Goal: Check status: Check status

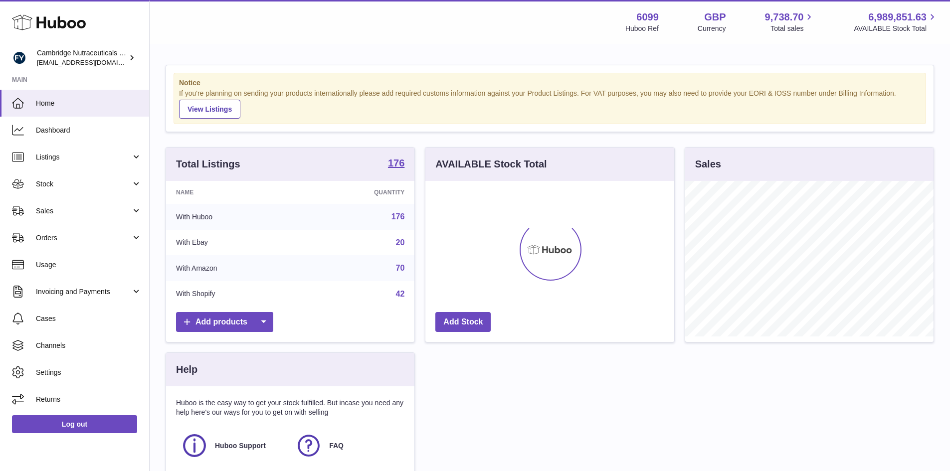
scroll to position [156, 249]
click at [48, 186] on span "Stock" at bounding box center [83, 183] width 95 height 9
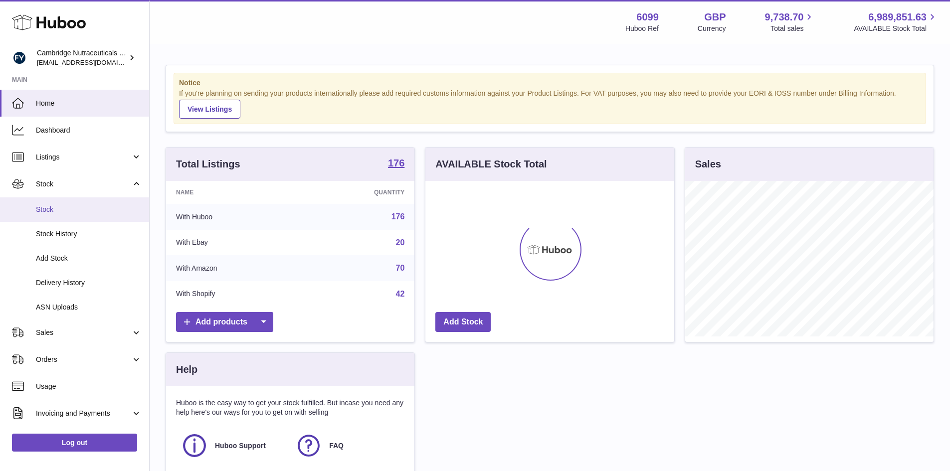
click at [38, 204] on link "Stock" at bounding box center [74, 209] width 149 height 24
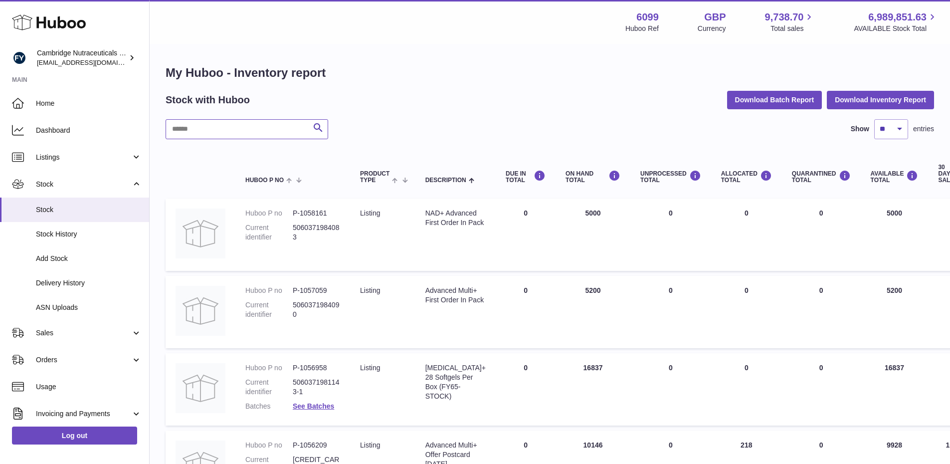
click at [243, 128] on input "text" at bounding box center [247, 129] width 163 height 20
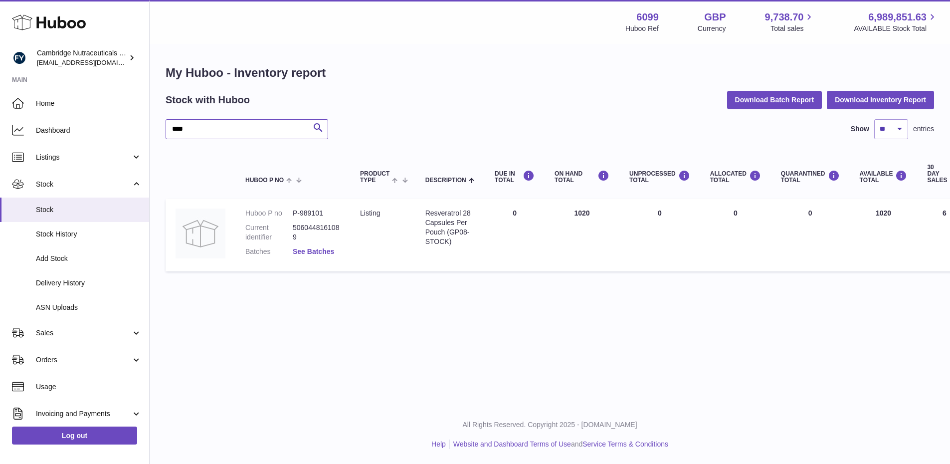
type input "****"
click at [308, 248] on link "See Batches" at bounding box center [313, 251] width 41 height 8
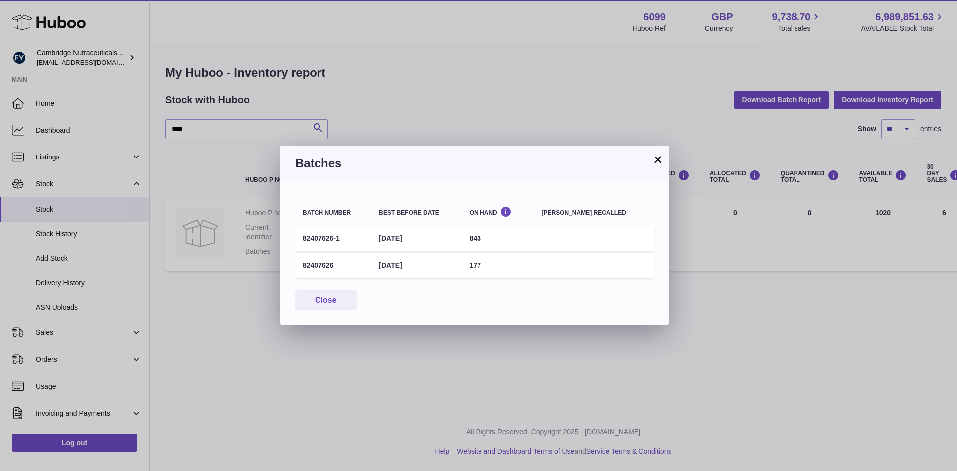
click at [661, 158] on button "×" at bounding box center [658, 160] width 12 height 12
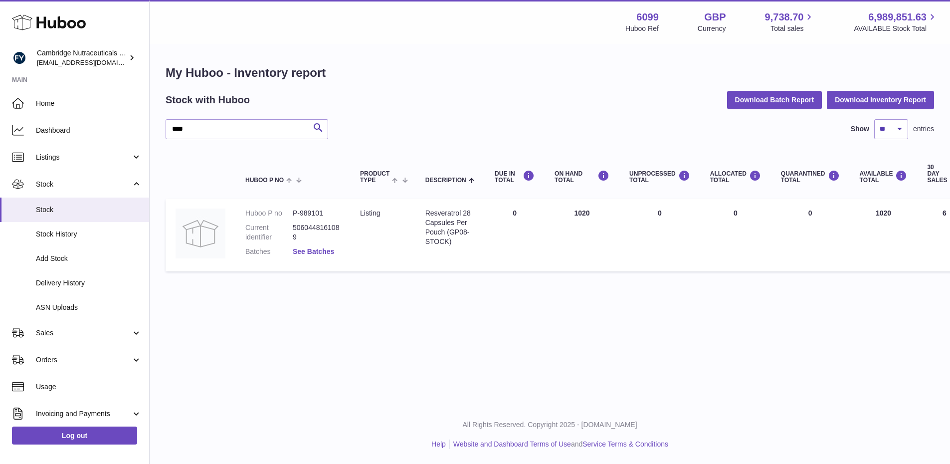
click at [314, 250] on link "See Batches" at bounding box center [313, 251] width 41 height 8
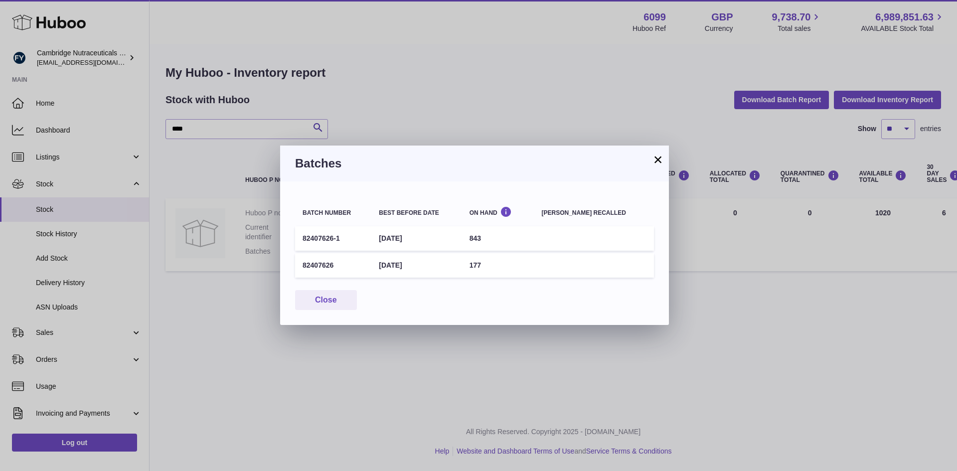
click at [656, 162] on button "×" at bounding box center [658, 160] width 12 height 12
